Goal: Task Accomplishment & Management: Manage account settings

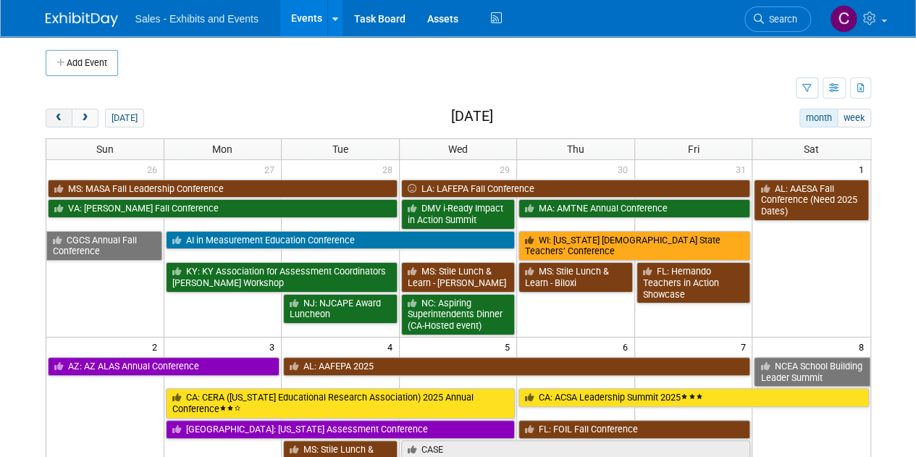
click at [68, 116] on button "prev" at bounding box center [59, 118] width 27 height 19
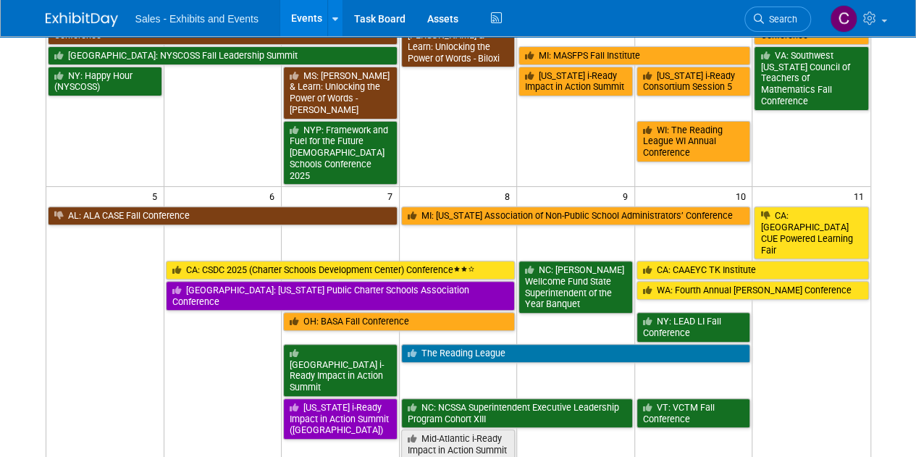
scroll to position [258, 0]
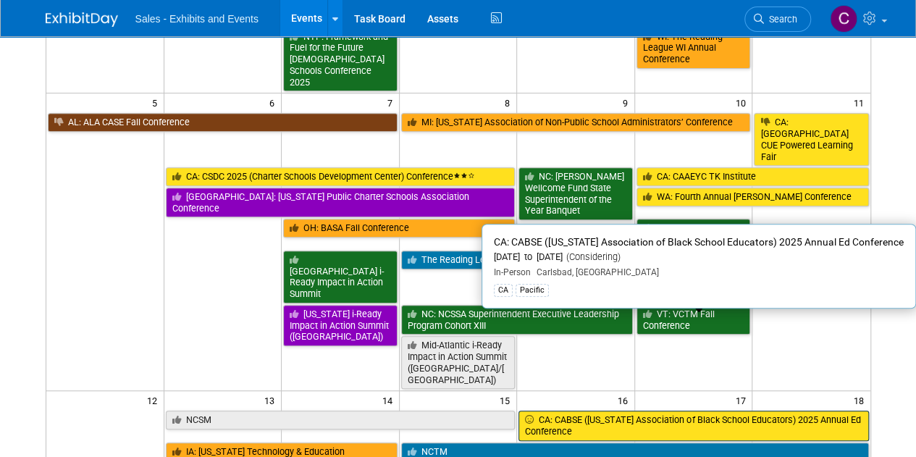
click at [610, 410] on link "CA: CABSE ([US_STATE] Association of Black School Educators) 2025 Annual Ed Con…" at bounding box center [693, 425] width 350 height 30
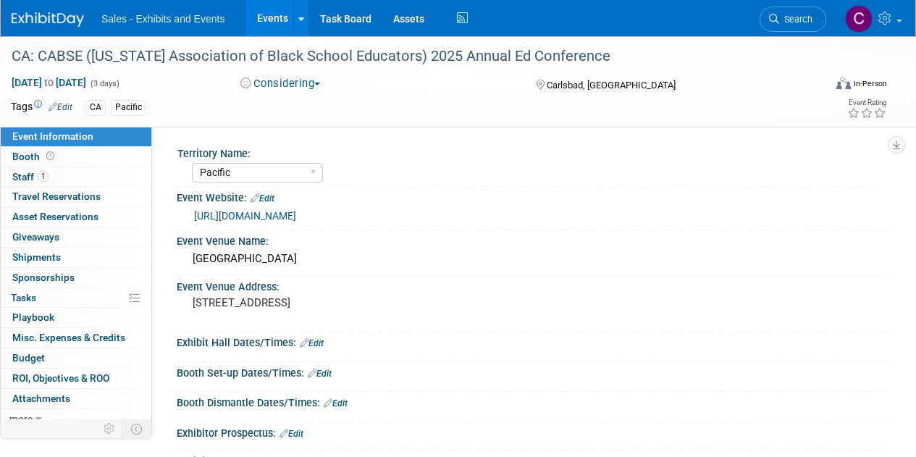
select select "Pacific"
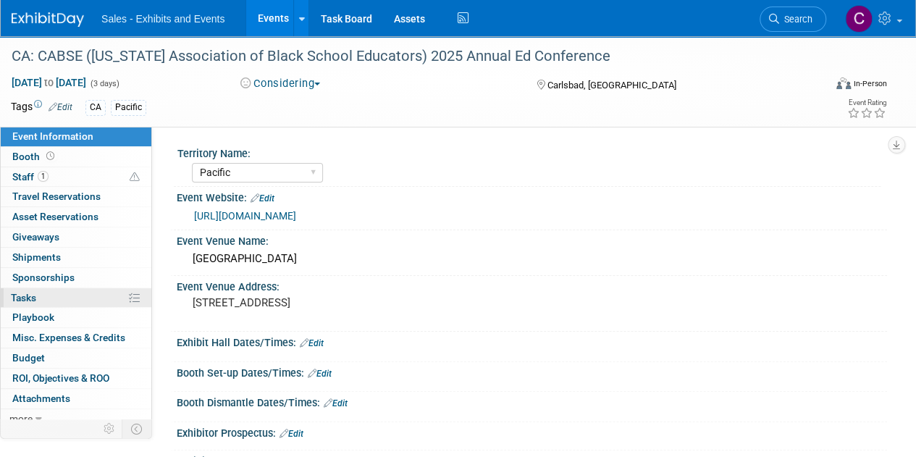
click at [16, 292] on span "Tasks 0%" at bounding box center [23, 298] width 25 height 12
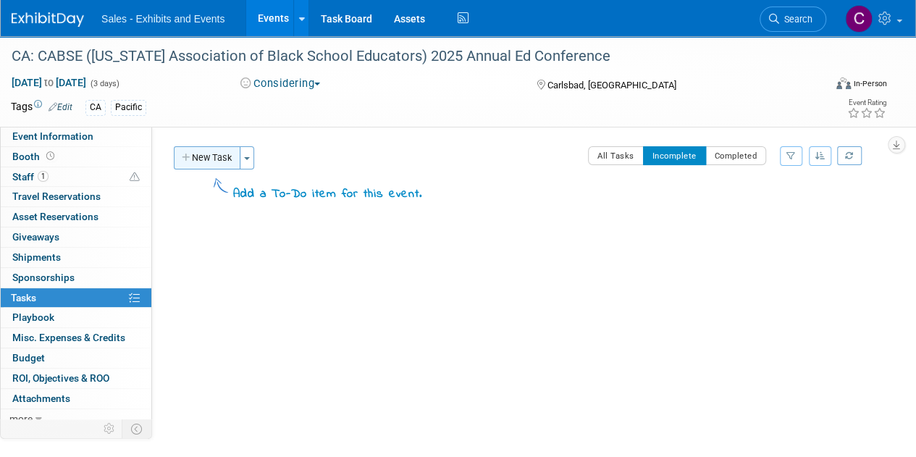
click at [200, 161] on button "New Task" at bounding box center [207, 157] width 67 height 23
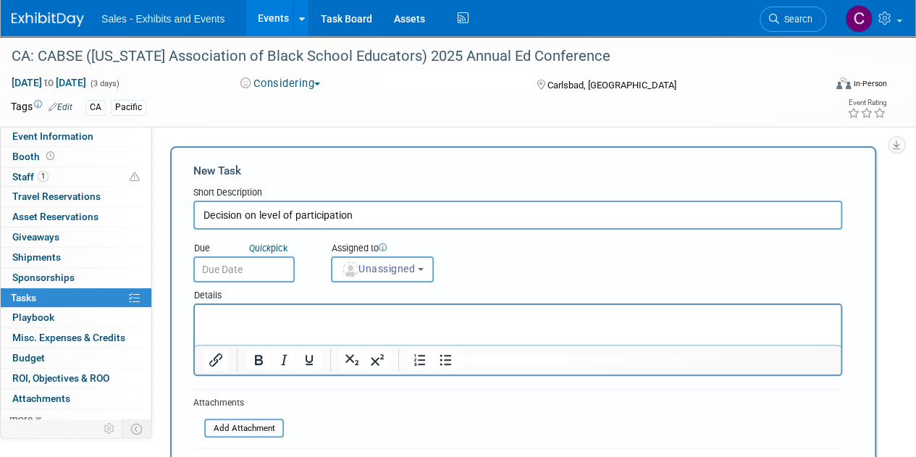
type input "Decision on level of participation"
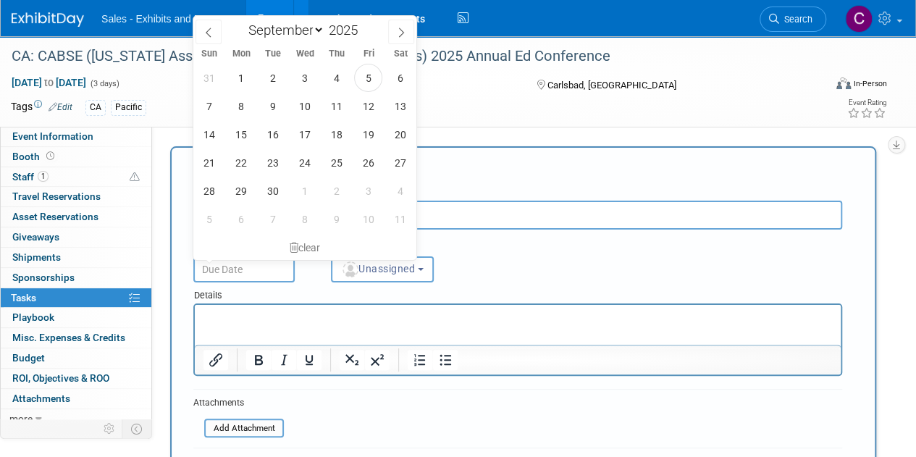
click at [239, 278] on input "text" at bounding box center [243, 269] width 101 height 26
click at [371, 104] on span "12" at bounding box center [368, 106] width 28 height 28
type input "Sep 12, 2025"
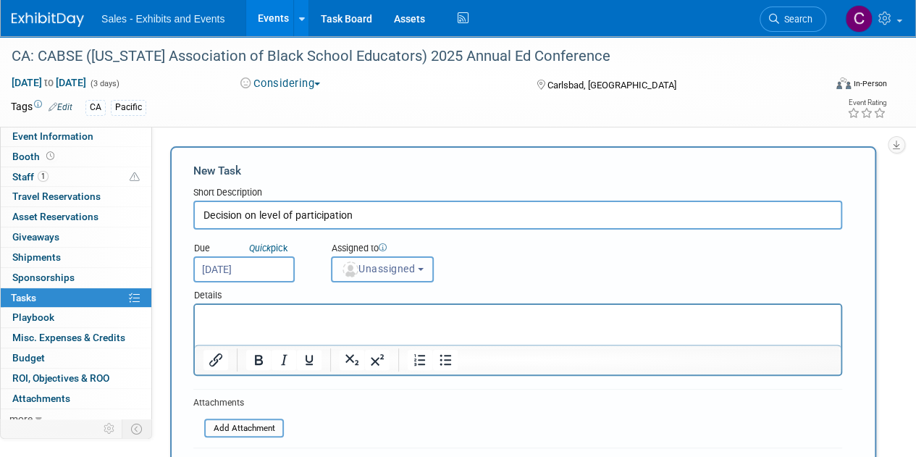
click at [423, 271] on button "Unassigned" at bounding box center [382, 269] width 103 height 26
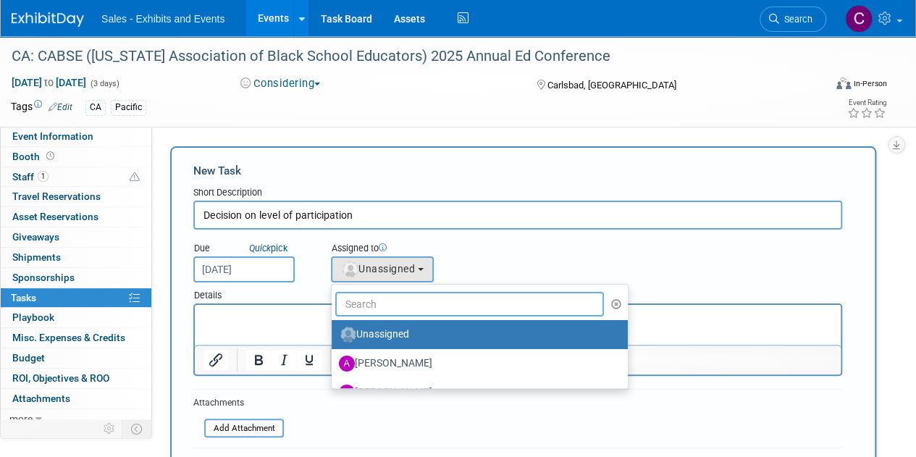
click at [382, 305] on input "text" at bounding box center [469, 304] width 269 height 25
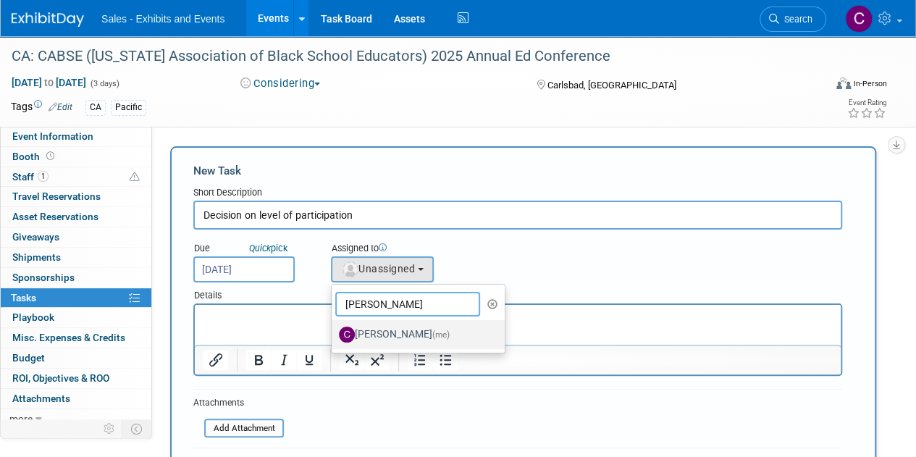
type input "christine"
drag, startPoint x: 400, startPoint y: 337, endPoint x: 230, endPoint y: 20, distance: 359.5
click at [400, 337] on label "Christine Lurz (me)" at bounding box center [414, 334] width 151 height 23
click at [334, 337] on input "Christine Lurz (me)" at bounding box center [328, 332] width 9 height 9
select select "a9e3834d-668b-4315-a5d4-069993be606a"
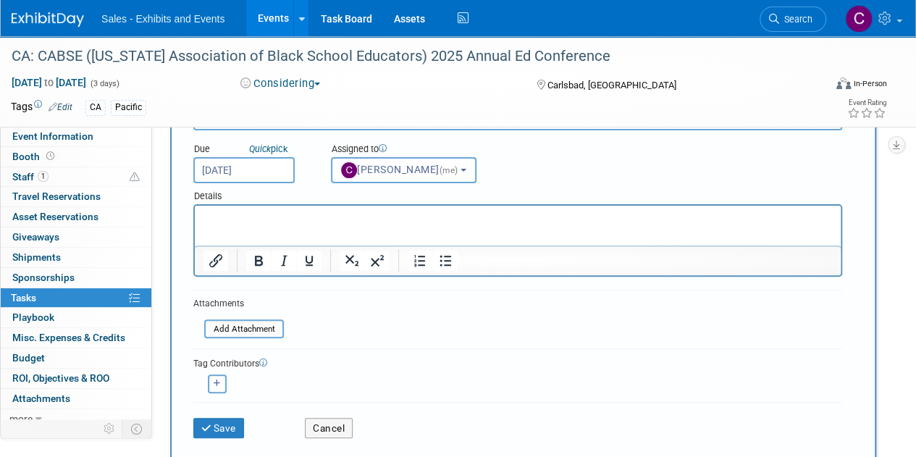
scroll to position [138, 0]
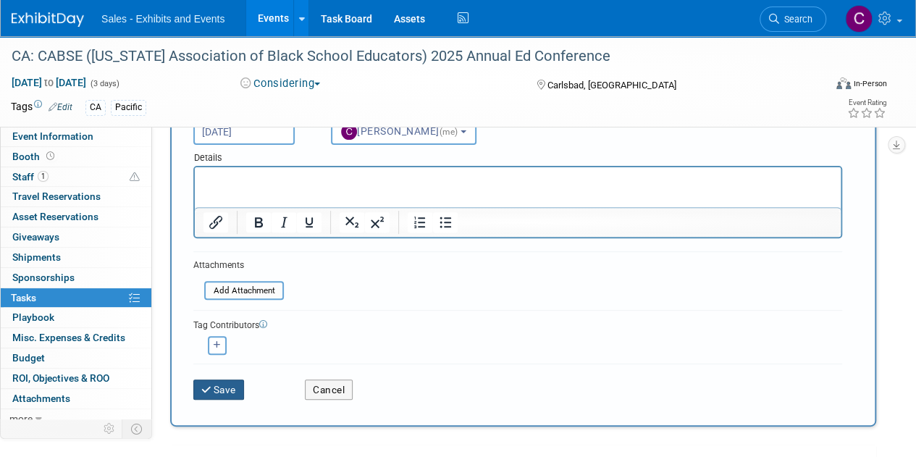
click at [231, 394] on button "Save" at bounding box center [218, 389] width 51 height 20
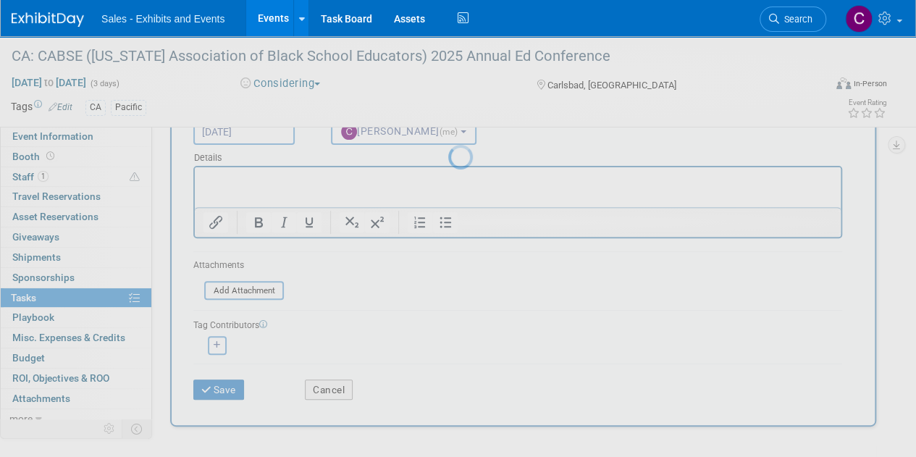
scroll to position [0, 0]
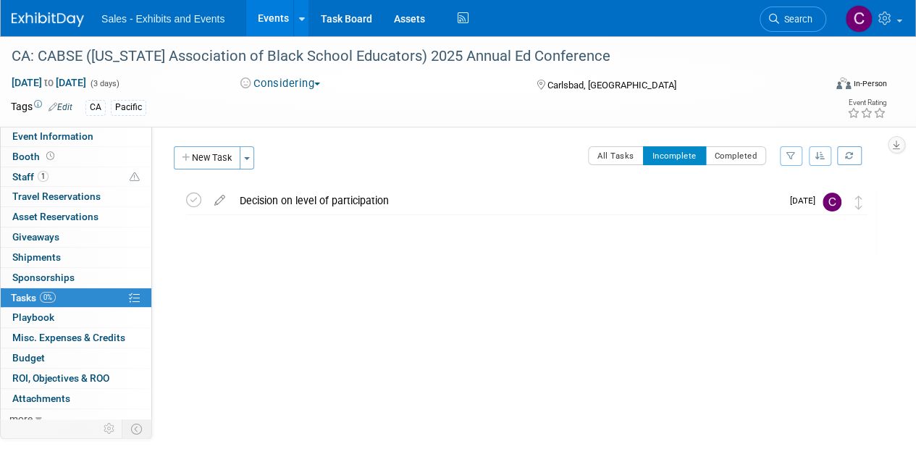
drag, startPoint x: 58, startPoint y: 391, endPoint x: 67, endPoint y: 299, distance: 92.4
click at [58, 392] on span "Attachments 0" at bounding box center [41, 398] width 58 height 12
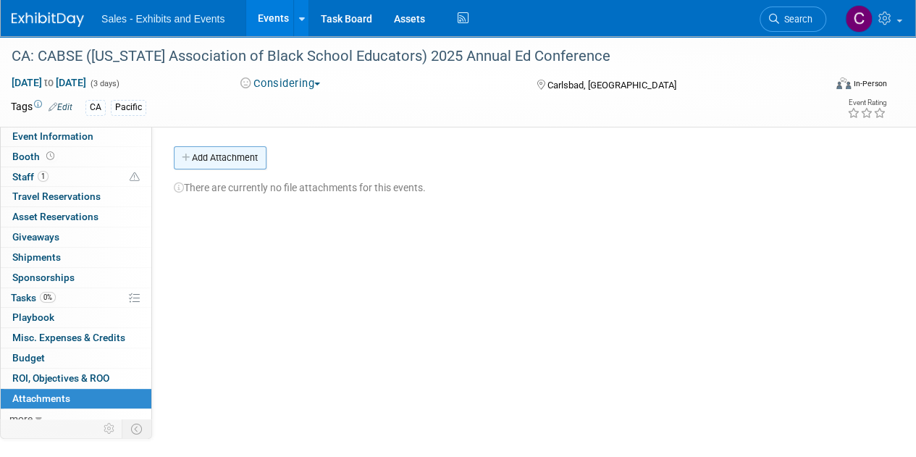
click at [230, 153] on button "Add Attachment" at bounding box center [220, 157] width 93 height 23
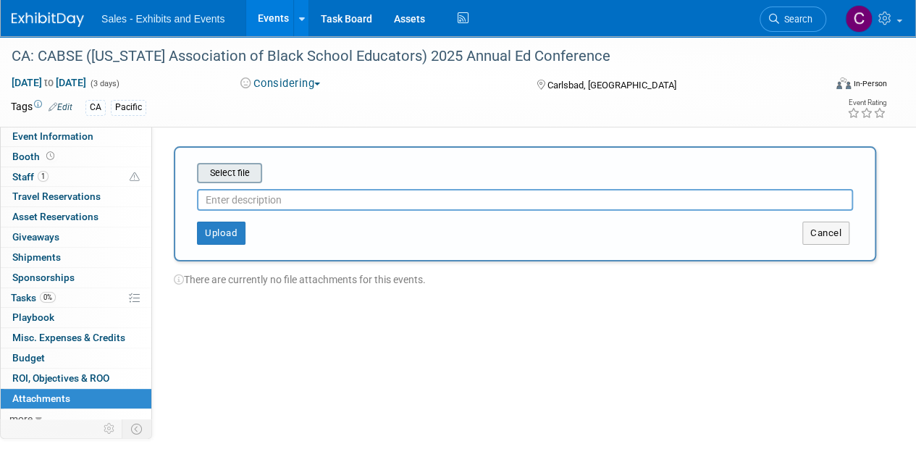
click at [235, 174] on input "file" at bounding box center [174, 172] width 172 height 17
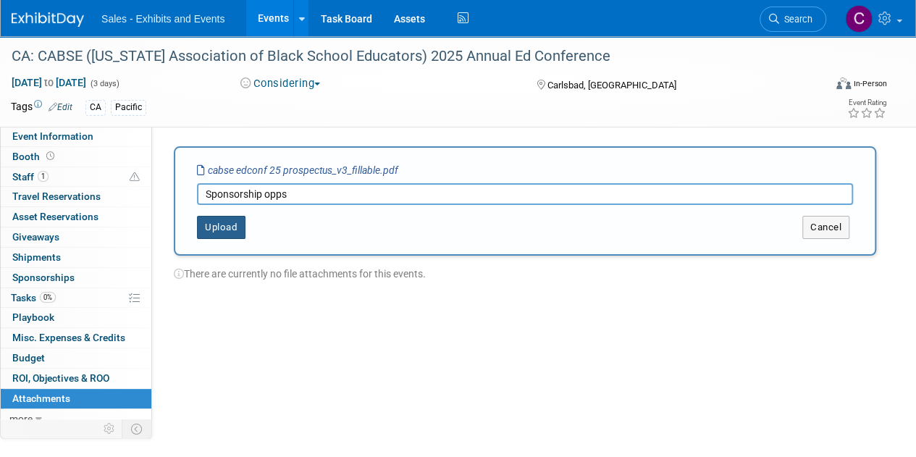
type input "Sponsorship opps"
click at [227, 219] on button "Upload" at bounding box center [221, 227] width 49 height 23
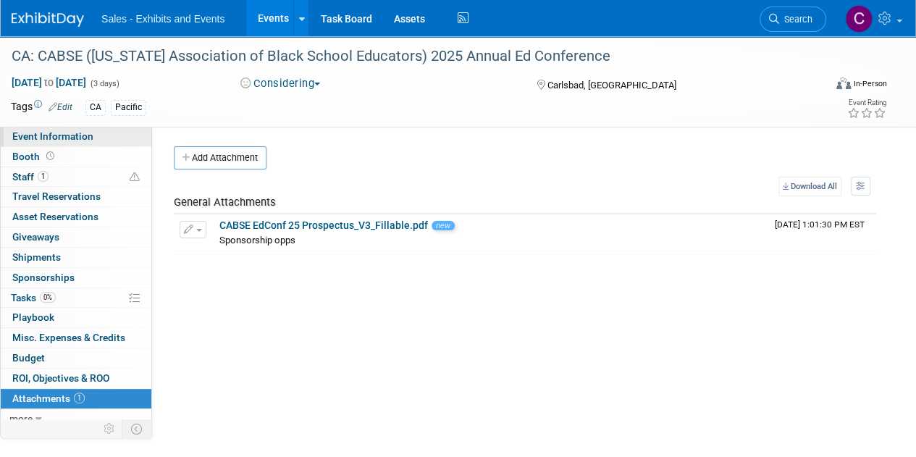
click at [92, 129] on link "Event Information" at bounding box center [76, 137] width 151 height 20
select select "Pacific"
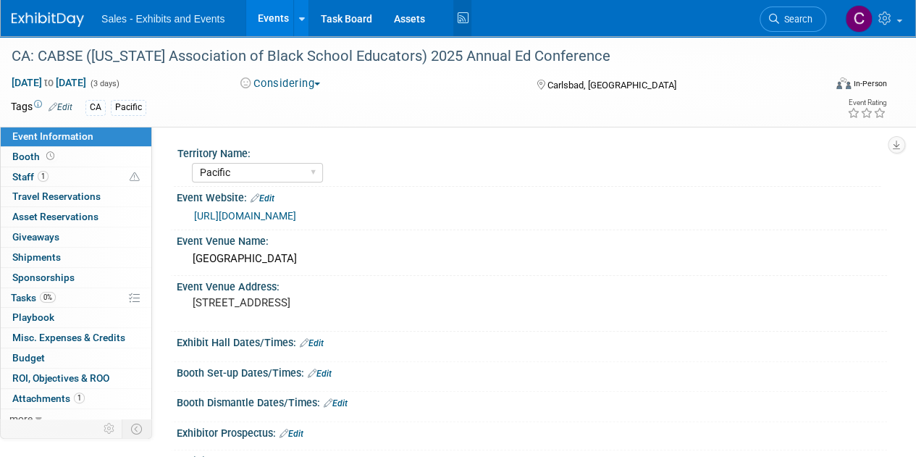
click at [456, 24] on icon at bounding box center [462, 18] width 18 height 22
